Goal: Check status: Check status

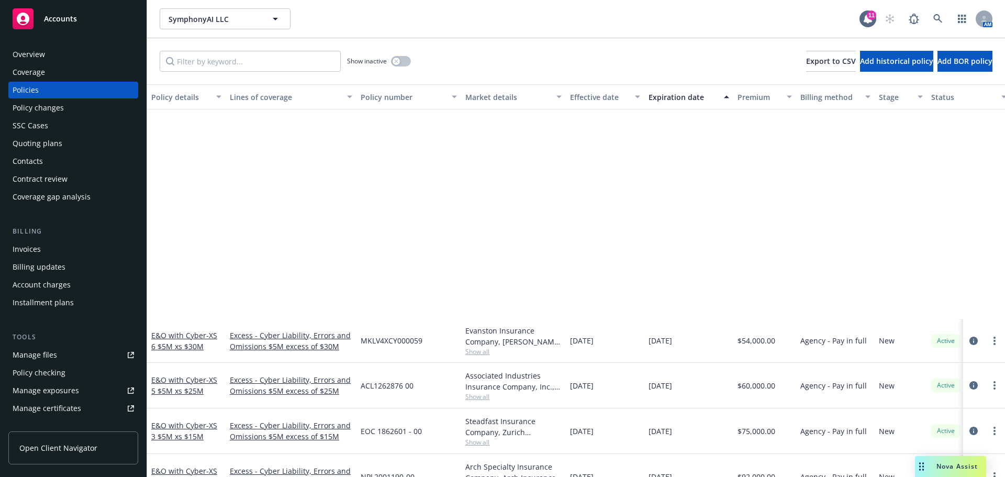
scroll to position [262, 0]
